Goal: Navigation & Orientation: Find specific page/section

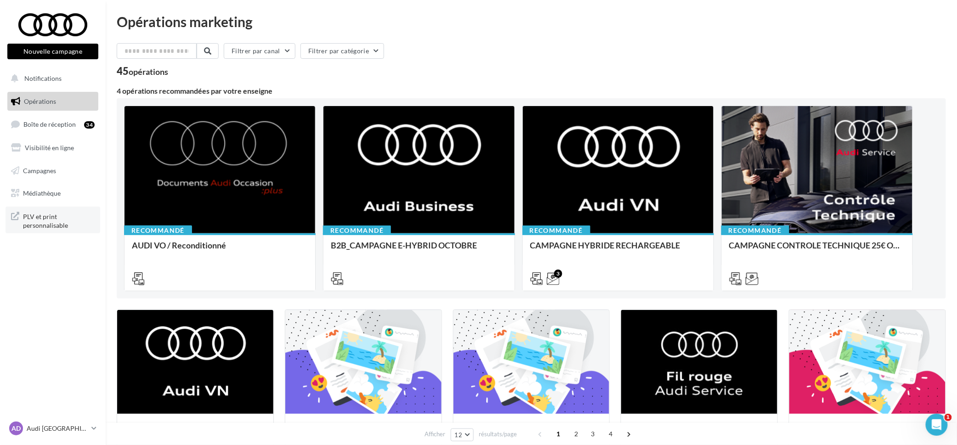
drag, startPoint x: 0, startPoint y: 0, endPoint x: 44, endPoint y: 221, distance: 225.4
click at [44, 221] on span "PLV et print personnalisable" at bounding box center [59, 220] width 72 height 20
click at [65, 190] on link "Médiathèque" at bounding box center [53, 193] width 95 height 19
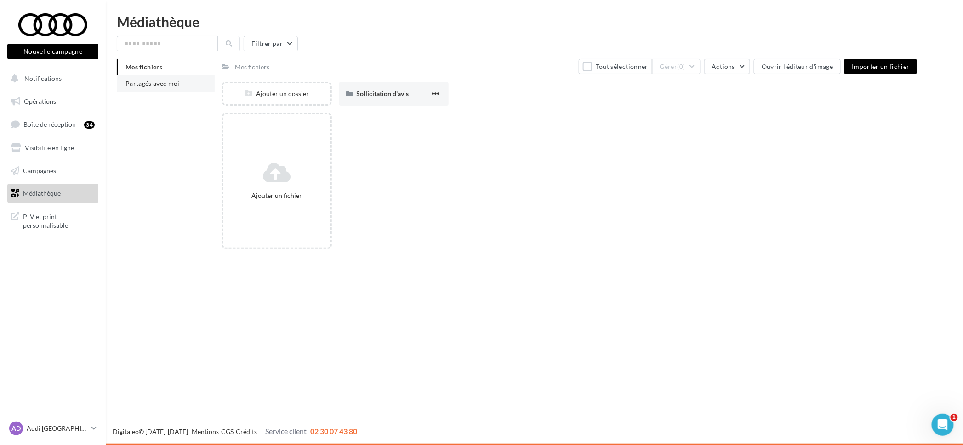
click at [159, 77] on li "Partagés avec moi" at bounding box center [166, 83] width 98 height 17
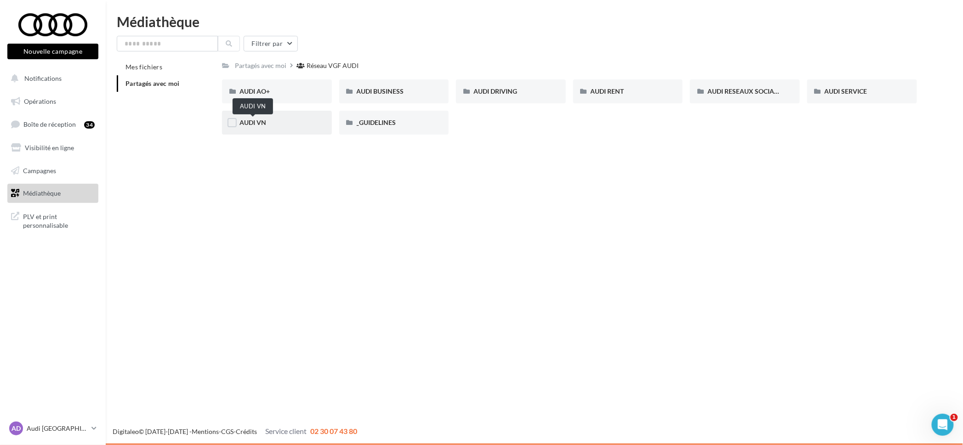
click at [259, 122] on span "AUDI VN" at bounding box center [252, 123] width 27 height 8
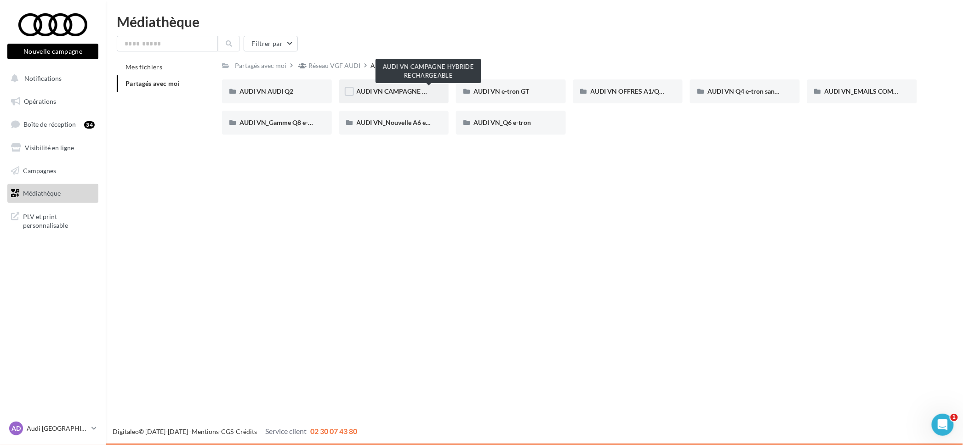
click at [382, 91] on span "AUDI VN CAMPAGNE HYBRIDE RECHARGEABLE" at bounding box center [429, 91] width 144 height 8
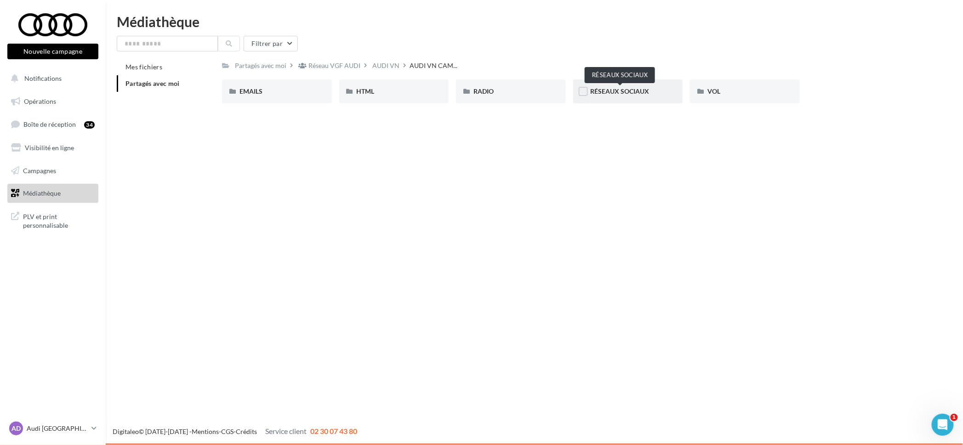
click at [620, 87] on span "RÉSEAUX SOCIAUX" at bounding box center [619, 91] width 59 height 8
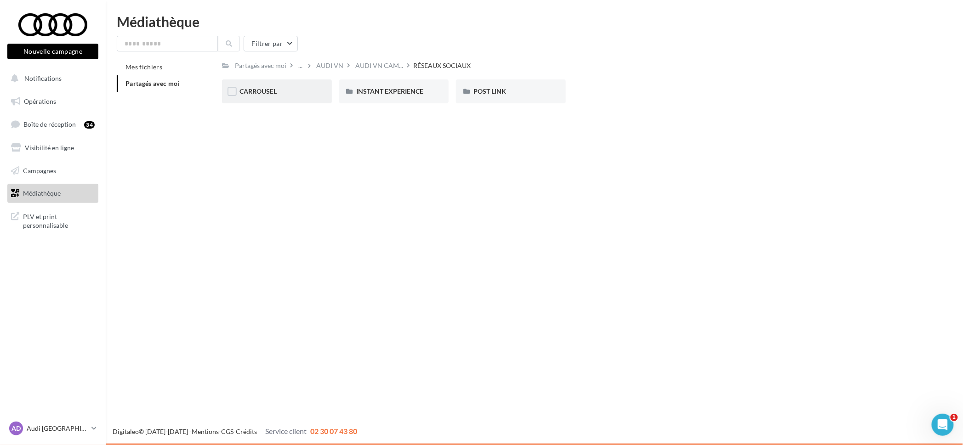
click at [267, 100] on div "CARROUSEL" at bounding box center [277, 91] width 110 height 24
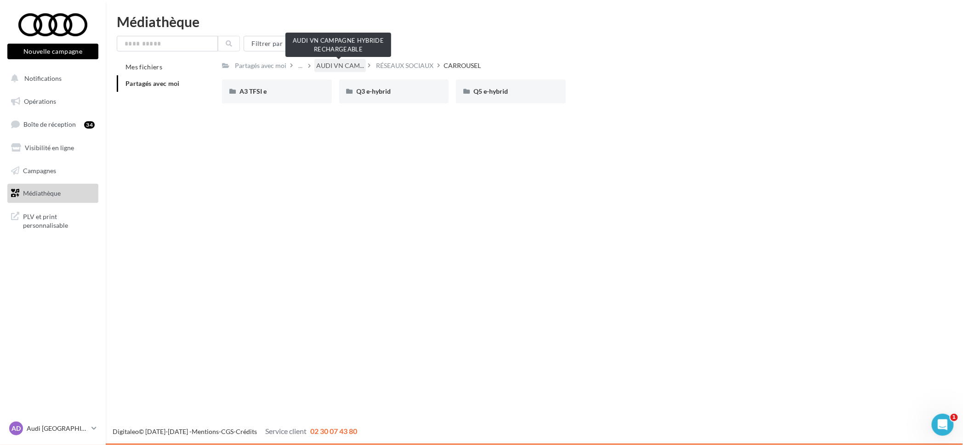
click at [340, 68] on span "AUDI VN CAM..." at bounding box center [340, 65] width 48 height 9
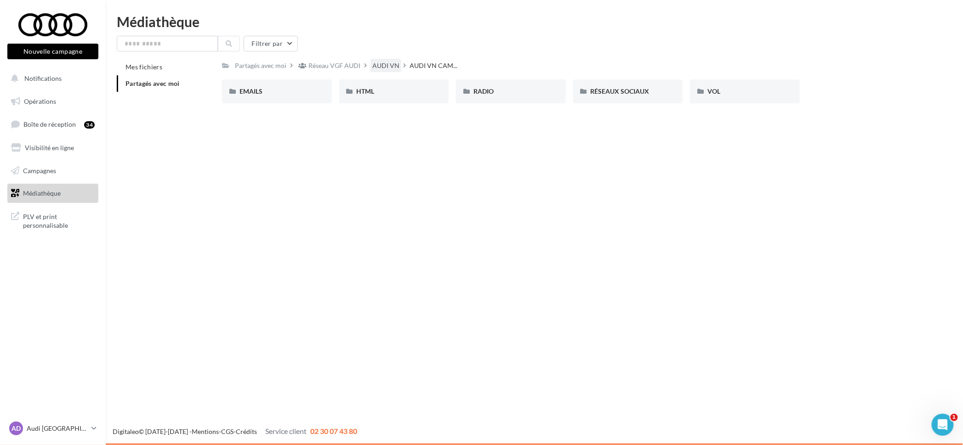
click at [378, 65] on div "AUDI VN" at bounding box center [385, 65] width 27 height 9
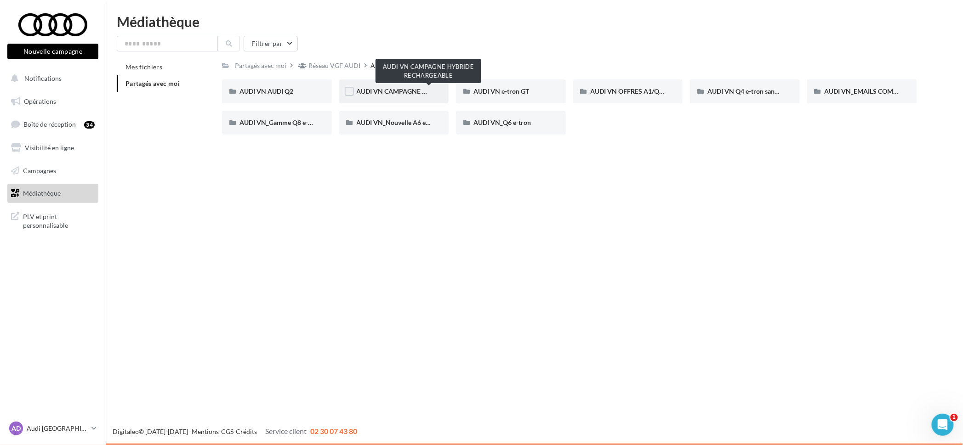
click at [392, 91] on span "AUDI VN CAMPAGNE HYBRIDE RECHARGEABLE" at bounding box center [429, 91] width 144 height 8
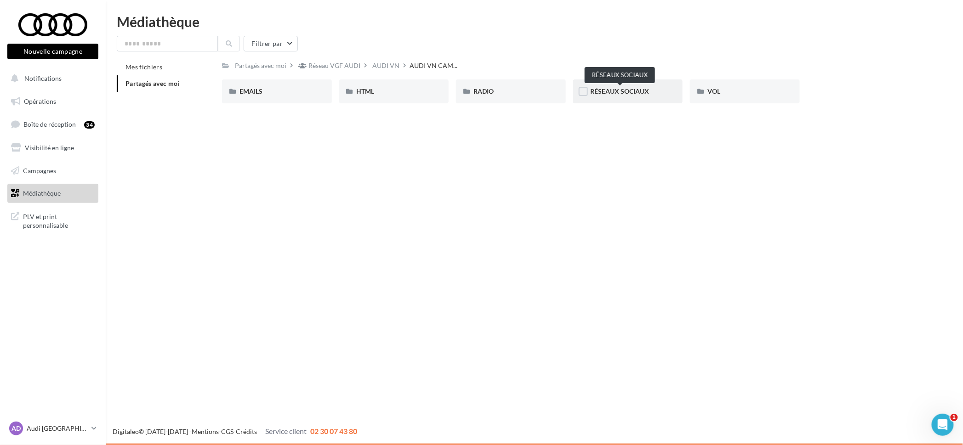
click at [614, 88] on span "RÉSEAUX SOCIAUX" at bounding box center [619, 91] width 59 height 8
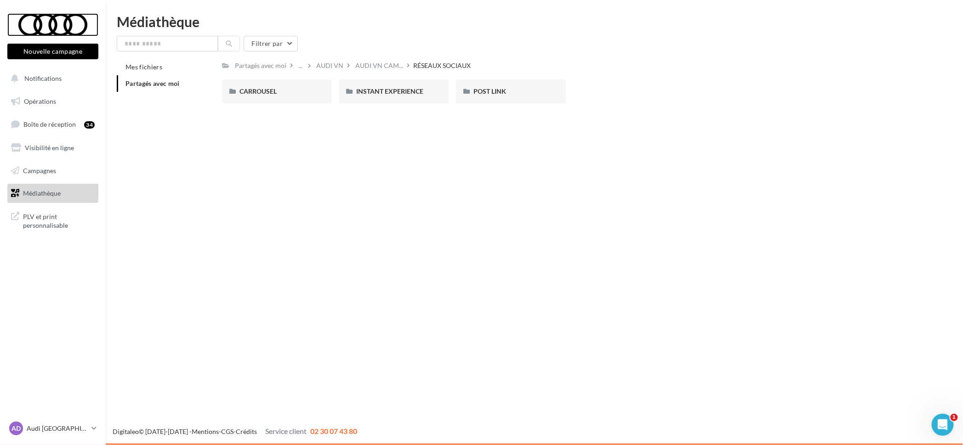
click at [62, 32] on div at bounding box center [53, 24] width 74 height 23
